Goal: Transaction & Acquisition: Purchase product/service

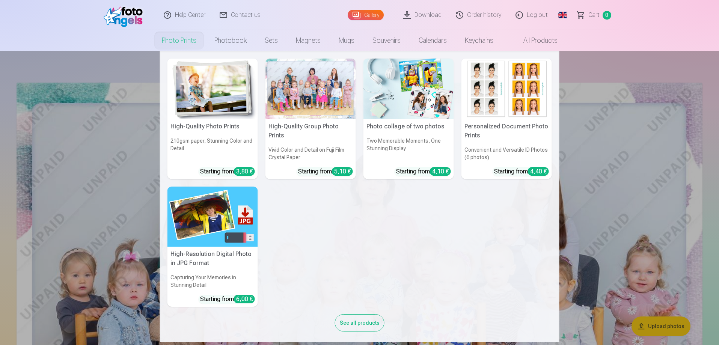
click at [181, 42] on link "Photo prints" at bounding box center [179, 40] width 53 height 21
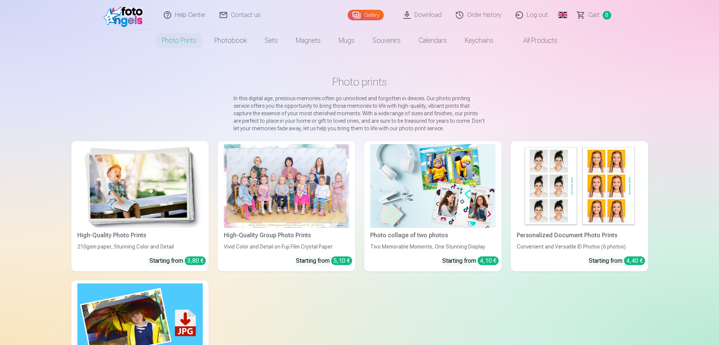
click at [566, 17] on link "Global" at bounding box center [563, 15] width 15 height 30
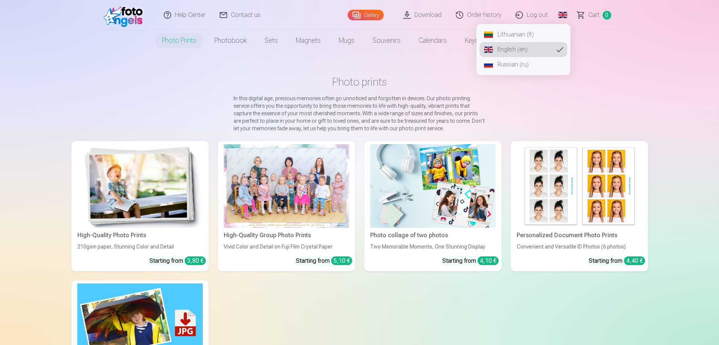
click at [506, 35] on link "Lithuanian (lt)" at bounding box center [524, 34] width 88 height 15
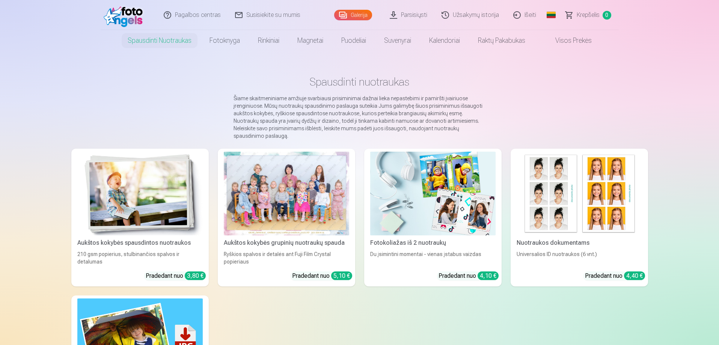
click at [547, 73] on main "Spausdinti nuotraukas Šiame skaitmeniniame amžiuje svarbiausi prisiminimai dažn…" at bounding box center [359, 260] width 577 height 418
